Goal: Task Accomplishment & Management: Use online tool/utility

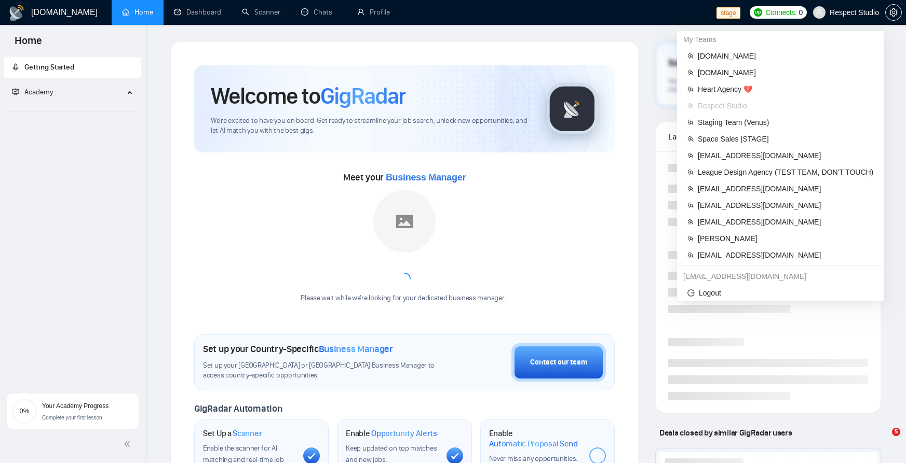
click at [839, 12] on span "Respect Studio" at bounding box center [853, 12] width 49 height 0
click at [754, 210] on span "workwiseupworkgency@gmail.com" at bounding box center [784, 205] width 175 height 11
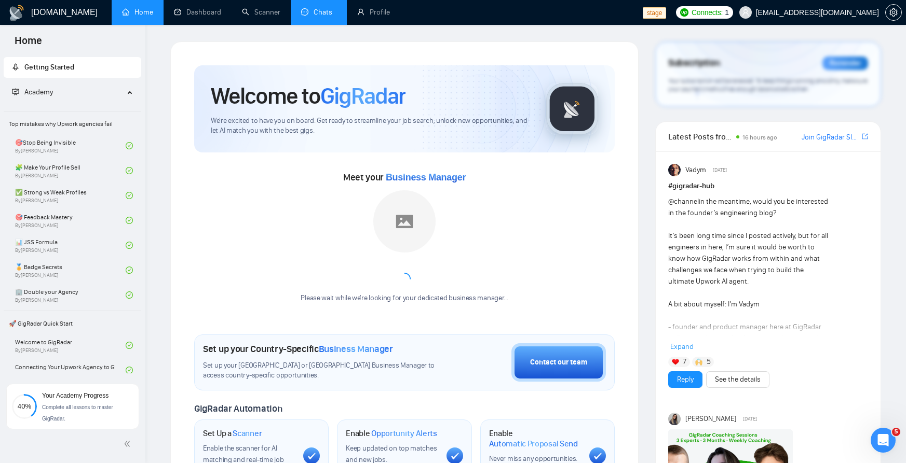
click at [308, 17] on link "Chats" at bounding box center [318, 12] width 35 height 9
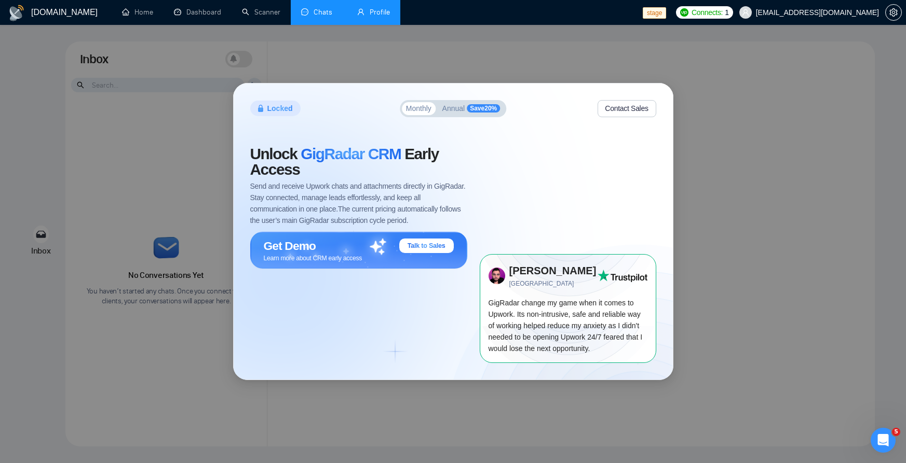
click at [390, 12] on link "Profile" at bounding box center [373, 12] width 33 height 9
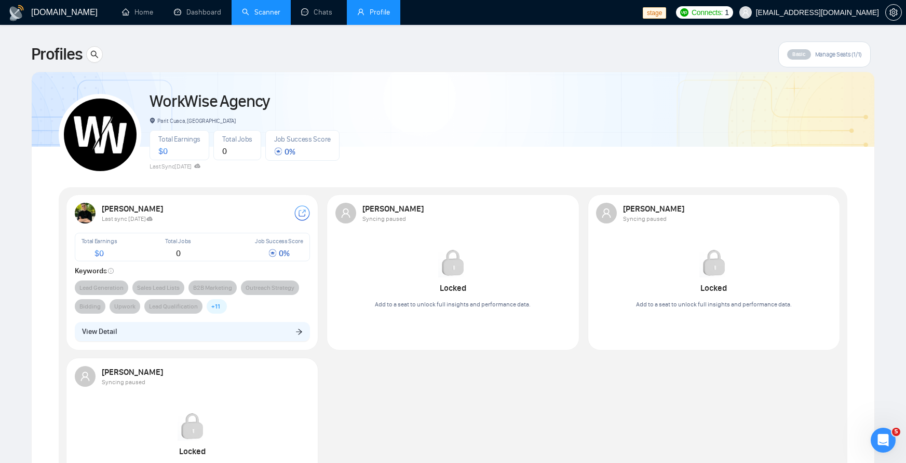
click at [265, 8] on link "Scanner" at bounding box center [261, 12] width 38 height 9
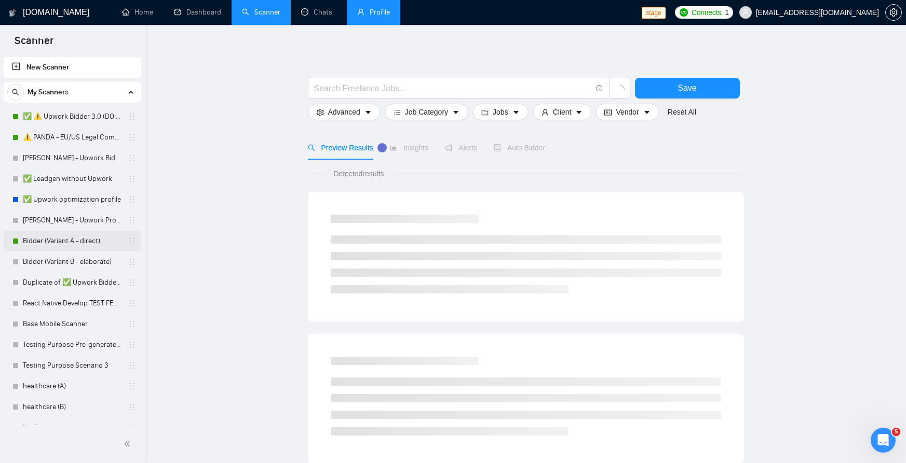
click at [65, 239] on link "Bidder (Variant A - direct)" at bounding box center [72, 241] width 99 height 21
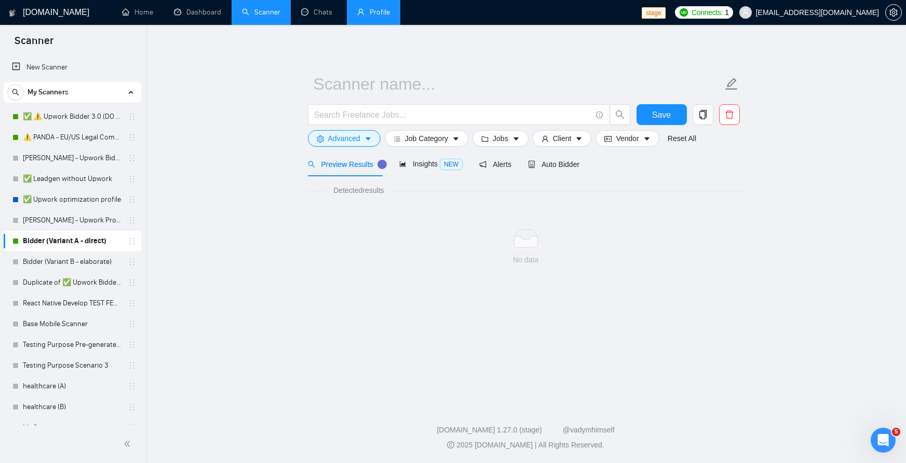
click at [78, 243] on link "Bidder (Variant A - direct)" at bounding box center [72, 241] width 99 height 21
click at [83, 261] on link "Bidder (Variant B - elaborate)" at bounding box center [72, 262] width 99 height 21
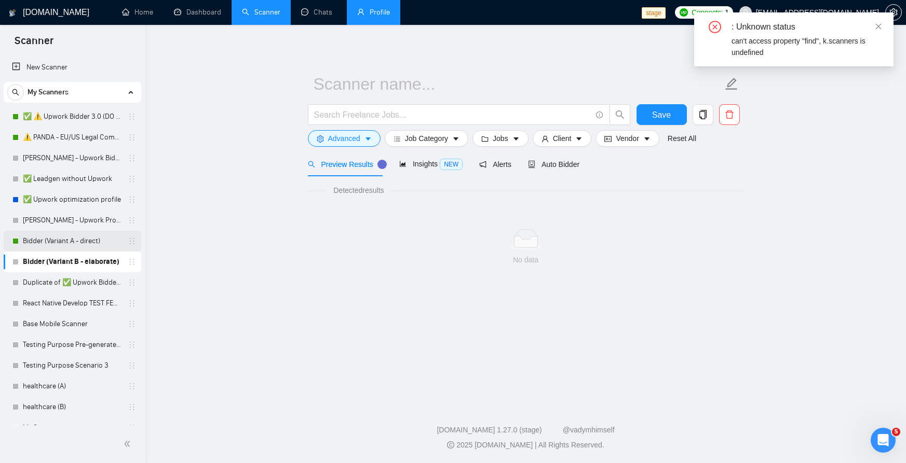
click at [81, 243] on link "Bidder (Variant A - direct)" at bounding box center [72, 241] width 99 height 21
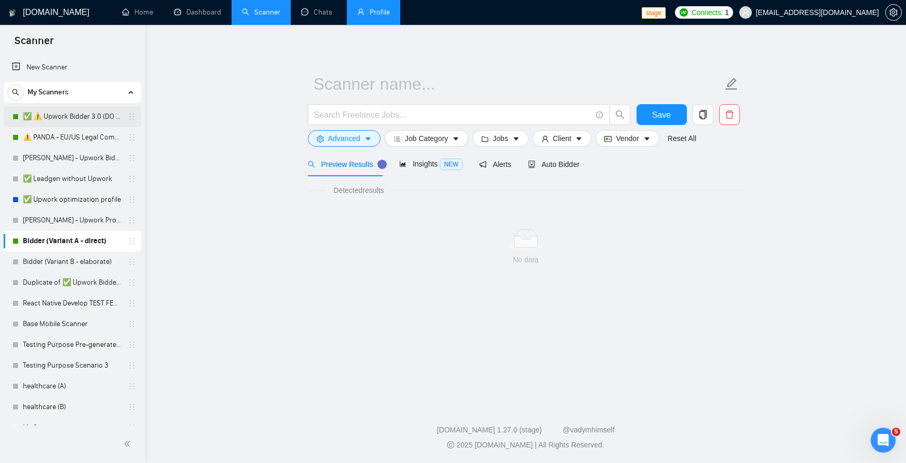
click at [76, 114] on link "✅ ⚠️ Upwork Bidder 3.0 (DO NOT TOUCH)" at bounding box center [72, 116] width 99 height 21
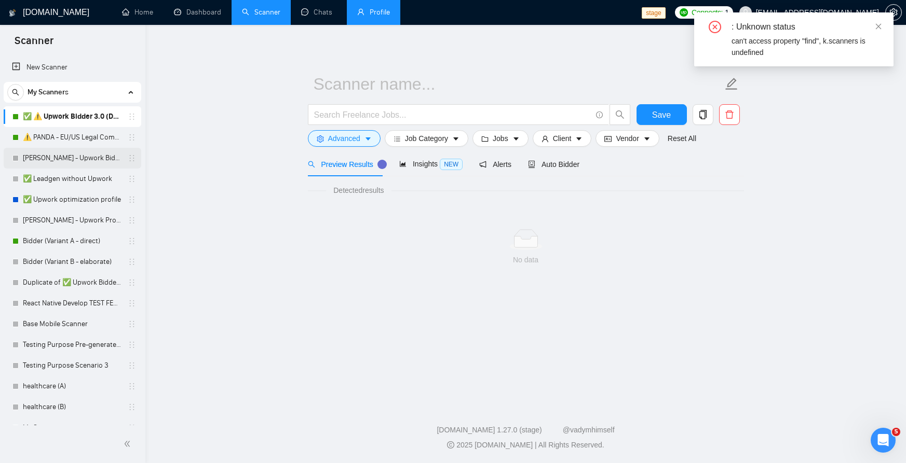
click at [69, 149] on link "Robert - Upwork Bidder" at bounding box center [72, 158] width 99 height 21
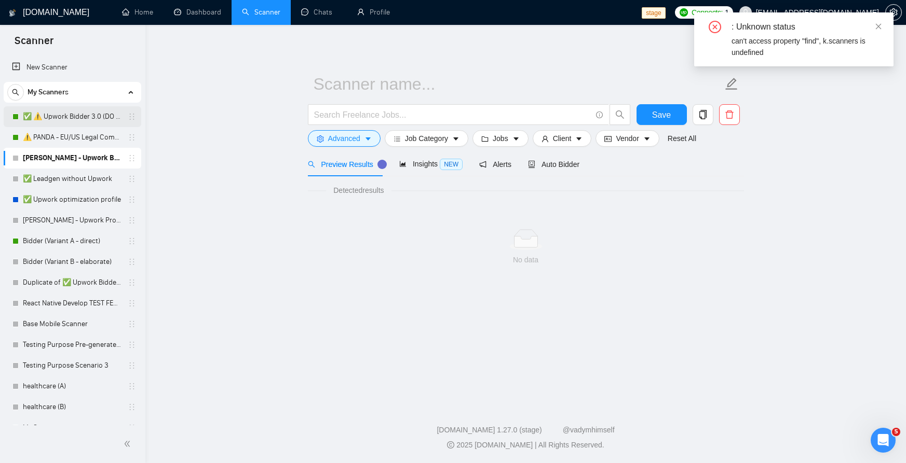
click at [80, 123] on link "✅ ⚠️ Upwork Bidder 3.0 (DO NOT TOUCH)" at bounding box center [72, 116] width 99 height 21
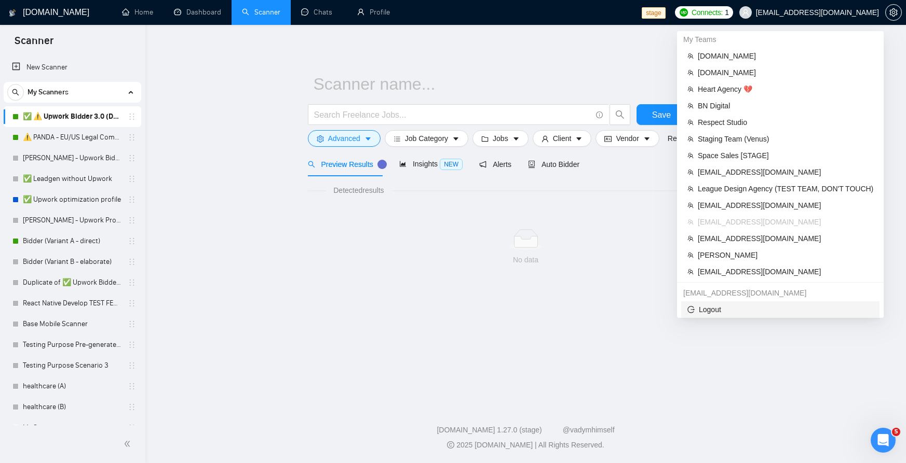
click at [731, 307] on span "Logout" at bounding box center [780, 309] width 186 height 11
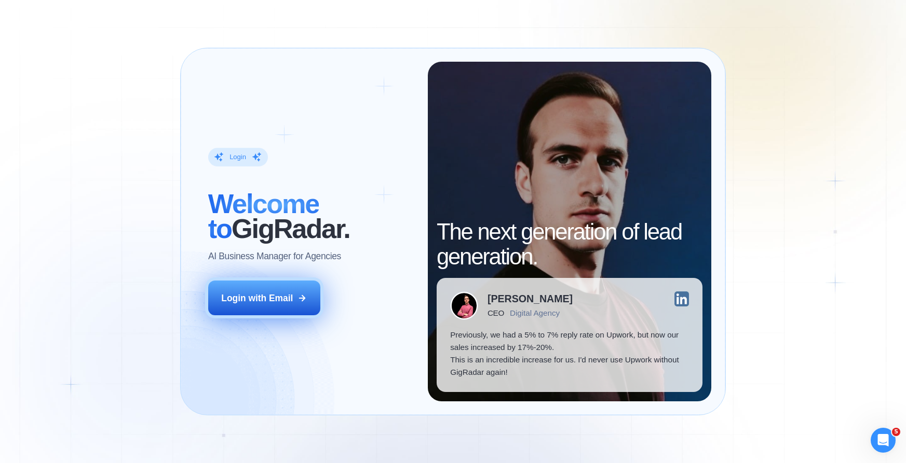
click at [262, 313] on button "Login with Email" at bounding box center [264, 298] width 112 height 35
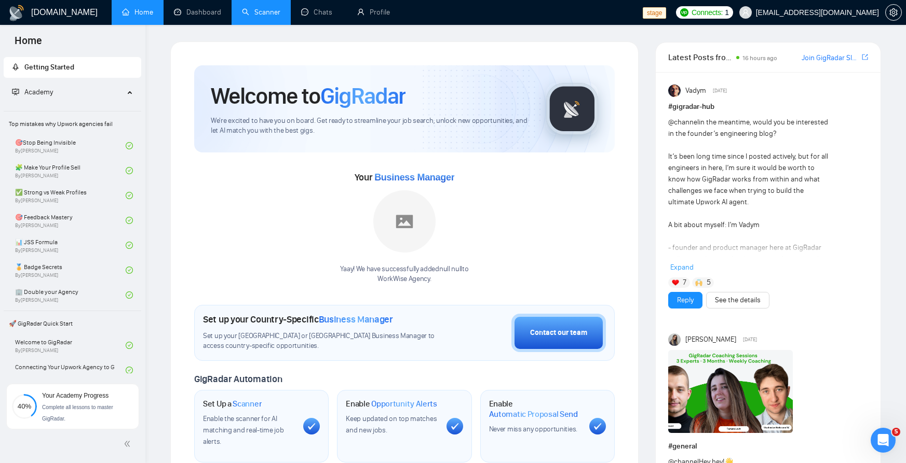
click at [268, 8] on link "Scanner" at bounding box center [261, 12] width 38 height 9
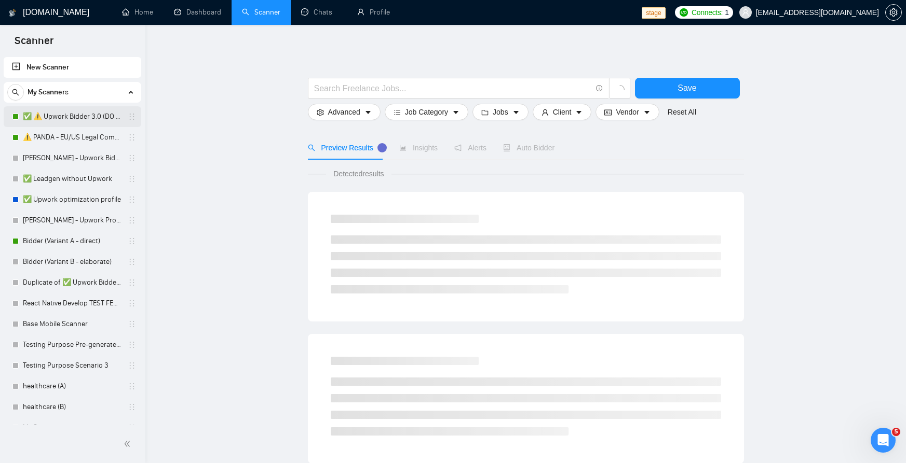
click at [71, 116] on link "✅ ⚠️ Upwork Bidder 3.0 (DO NOT TOUCH)" at bounding box center [72, 116] width 99 height 21
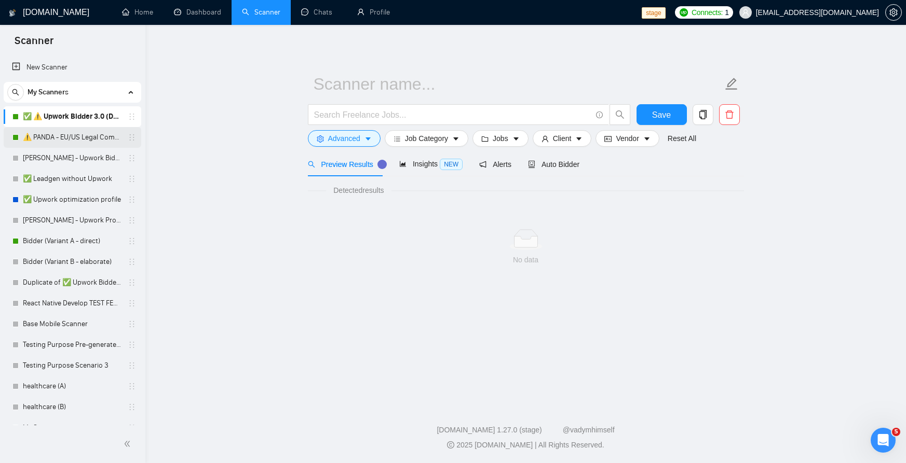
click at [74, 141] on link "⚠️ PANDA - EU/US Legal Companies (DO NOT TOUCH)" at bounding box center [72, 137] width 99 height 21
click at [318, 15] on link "Chats" at bounding box center [318, 12] width 35 height 9
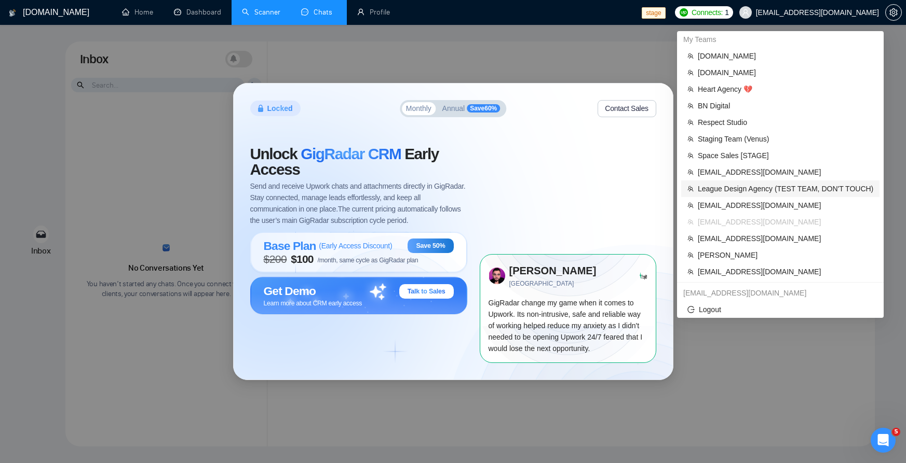
click at [757, 189] on span "League Design Agency (TEST TEAM, DON'T TOUCH)" at bounding box center [784, 188] width 175 height 11
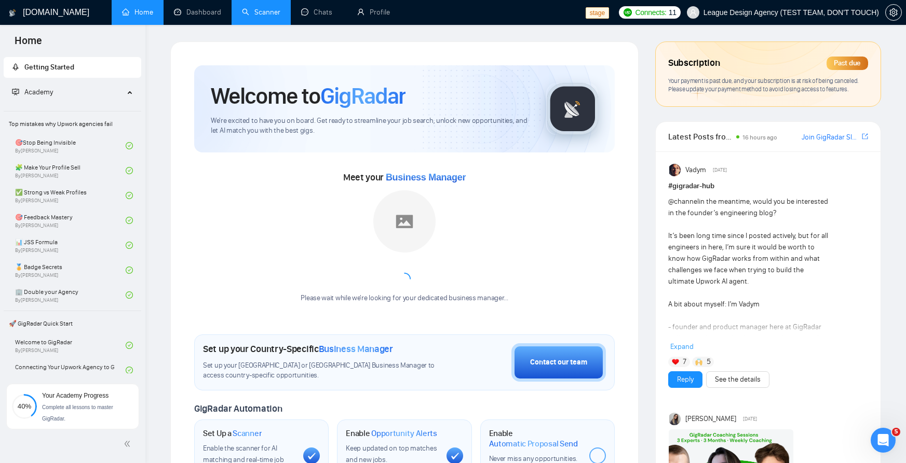
click at [259, 17] on link "Scanner" at bounding box center [261, 12] width 38 height 9
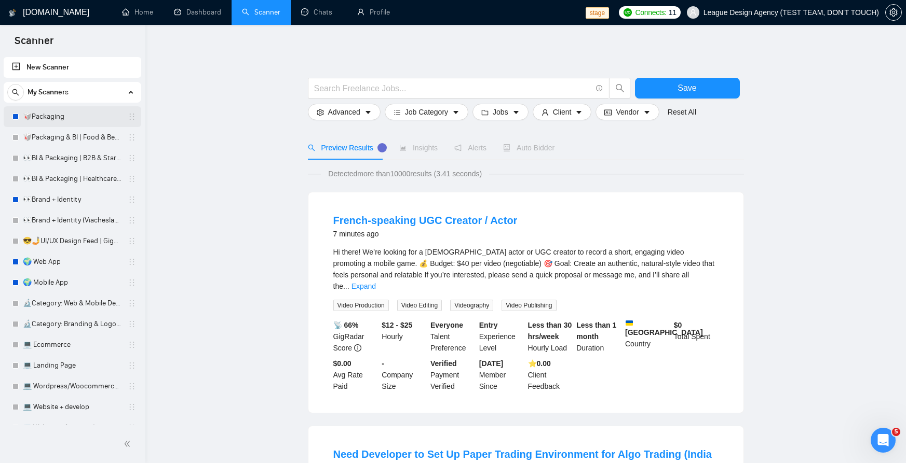
click at [56, 111] on link "🥡Packaging" at bounding box center [72, 116] width 99 height 21
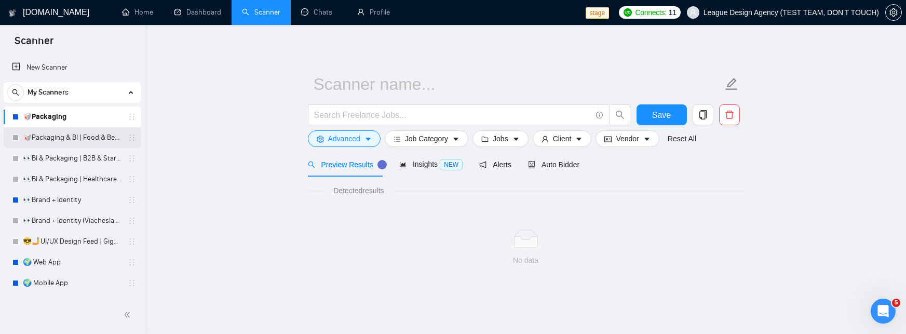
click at [68, 139] on link "🥡Packaging & BI | Food & Beverage" at bounding box center [72, 137] width 99 height 21
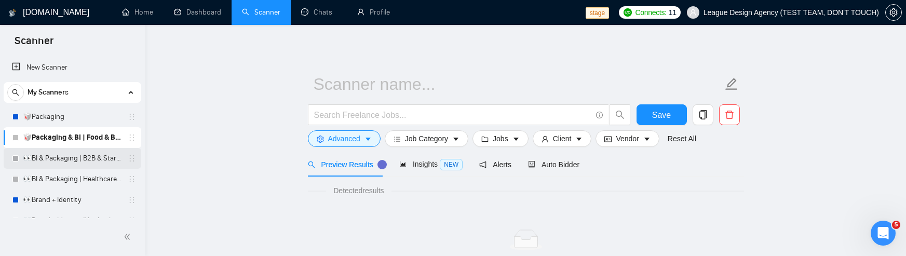
click at [80, 159] on link "👀BI & Packaging | B2B & Startup" at bounding box center [72, 158] width 99 height 21
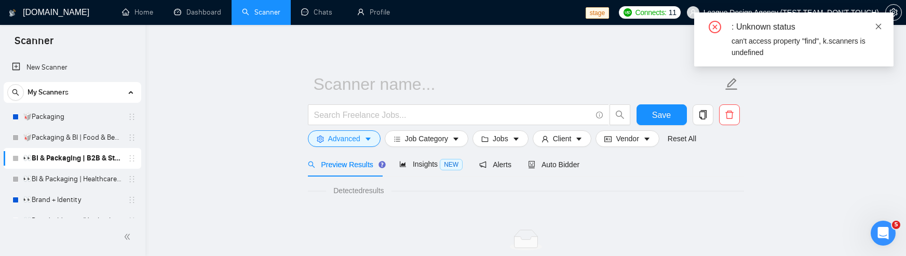
click at [877, 28] on icon "close" at bounding box center [878, 26] width 6 height 6
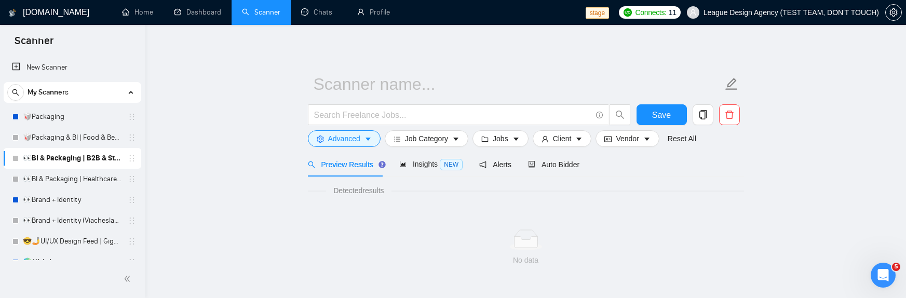
click at [42, 157] on link "👀BI & Packaging | B2B & Startup" at bounding box center [72, 158] width 99 height 21
click at [22, 134] on div "🥡Packaging & BI | Food & Beverage" at bounding box center [74, 137] width 124 height 21
click at [66, 143] on link "🥡Packaging & BI | Food & Beverage" at bounding box center [72, 137] width 99 height 21
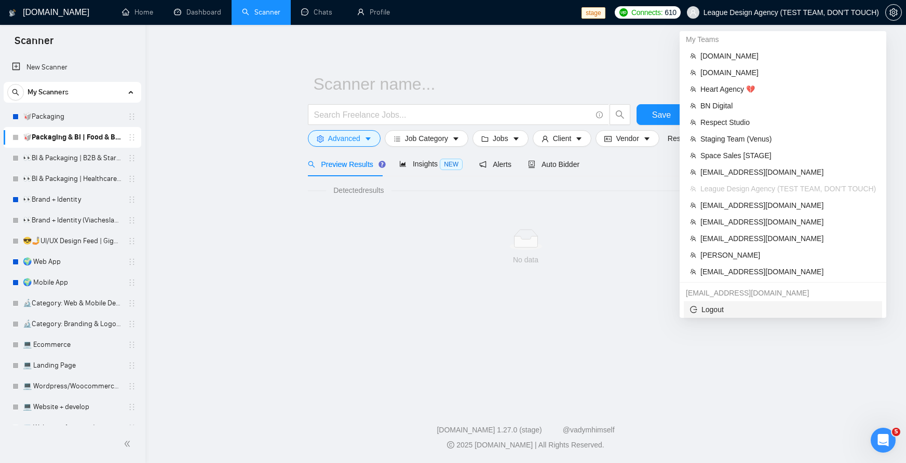
click at [726, 297] on span "Logout" at bounding box center [783, 309] width 186 height 11
